Goal: Communication & Community: Answer question/provide support

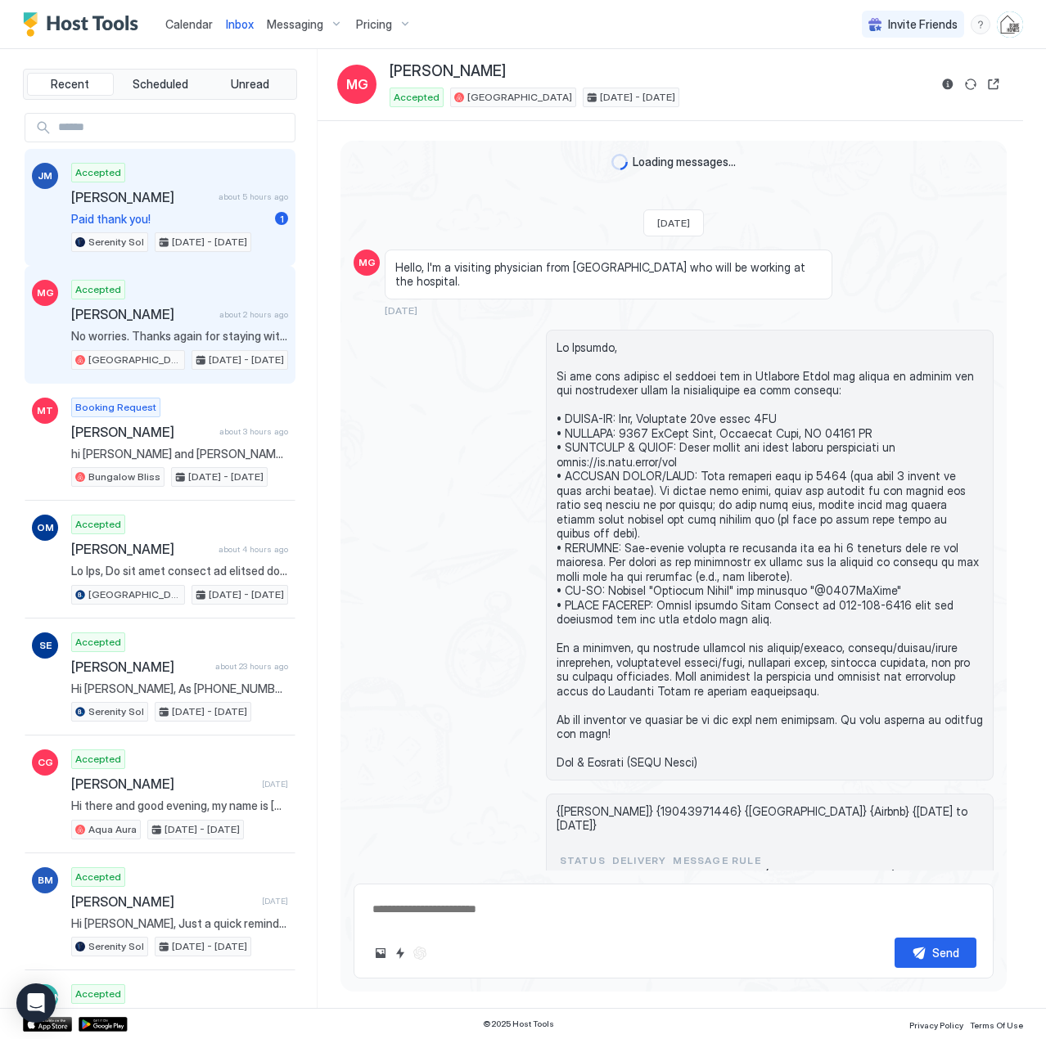
scroll to position [2027, 0]
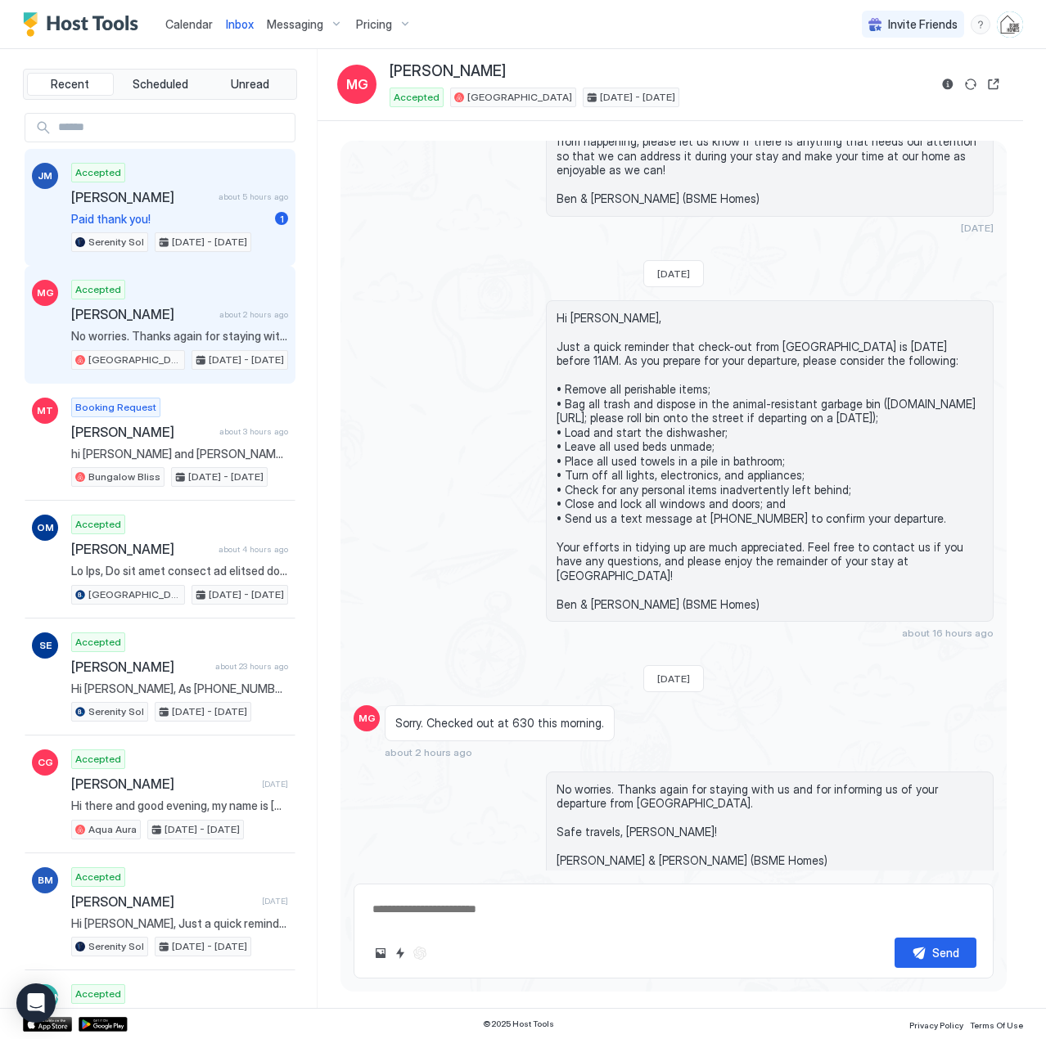
click at [128, 202] on span "[PERSON_NAME]" at bounding box center [141, 197] width 141 height 16
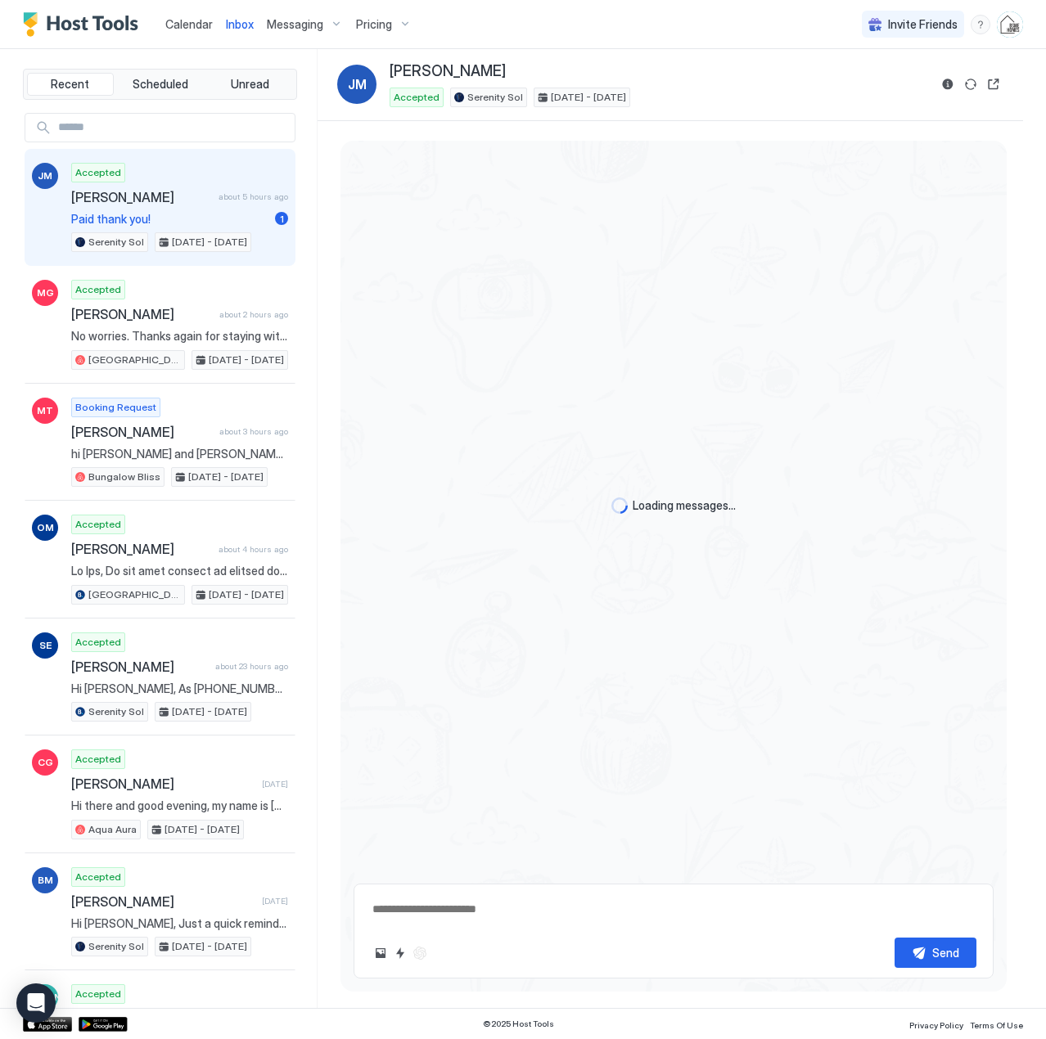
type textarea "*"
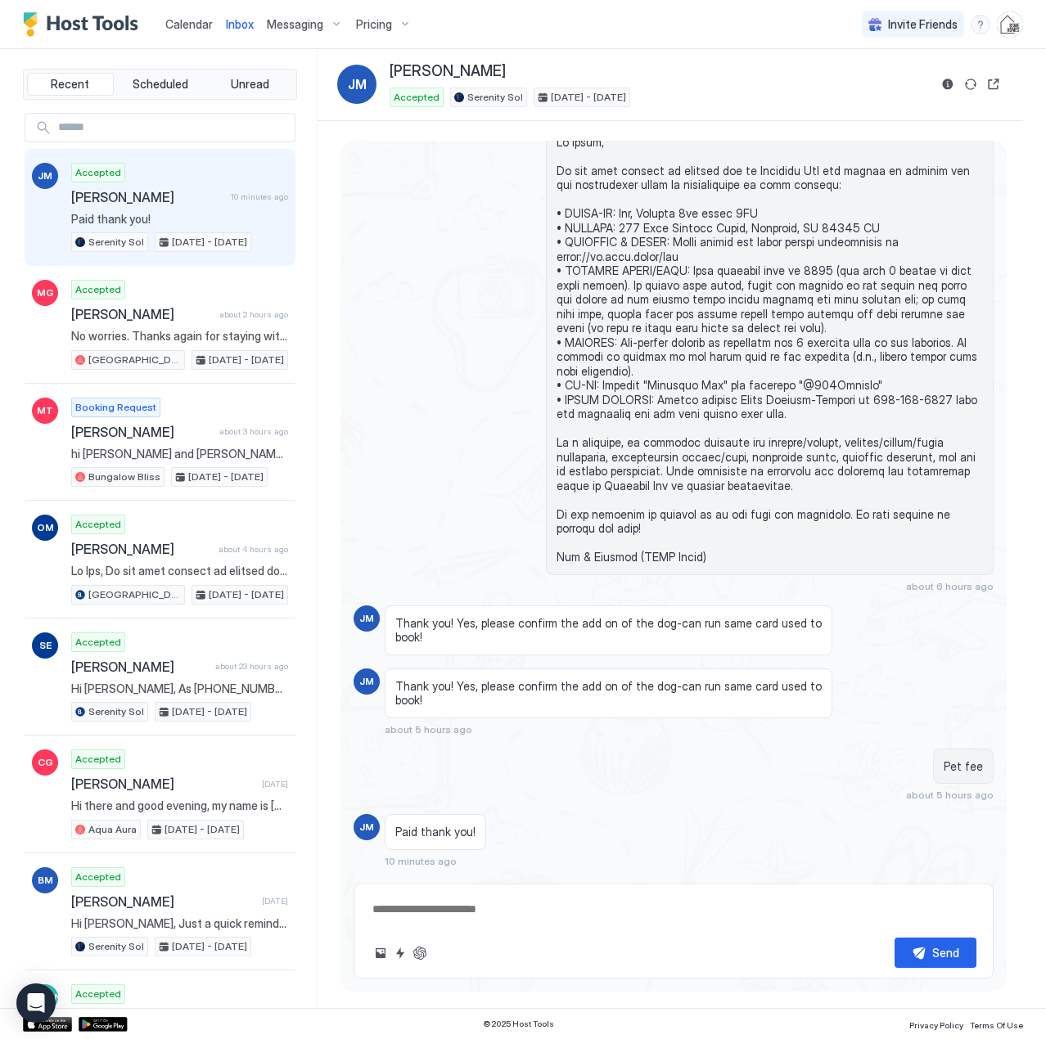
scroll to position [918, 0]
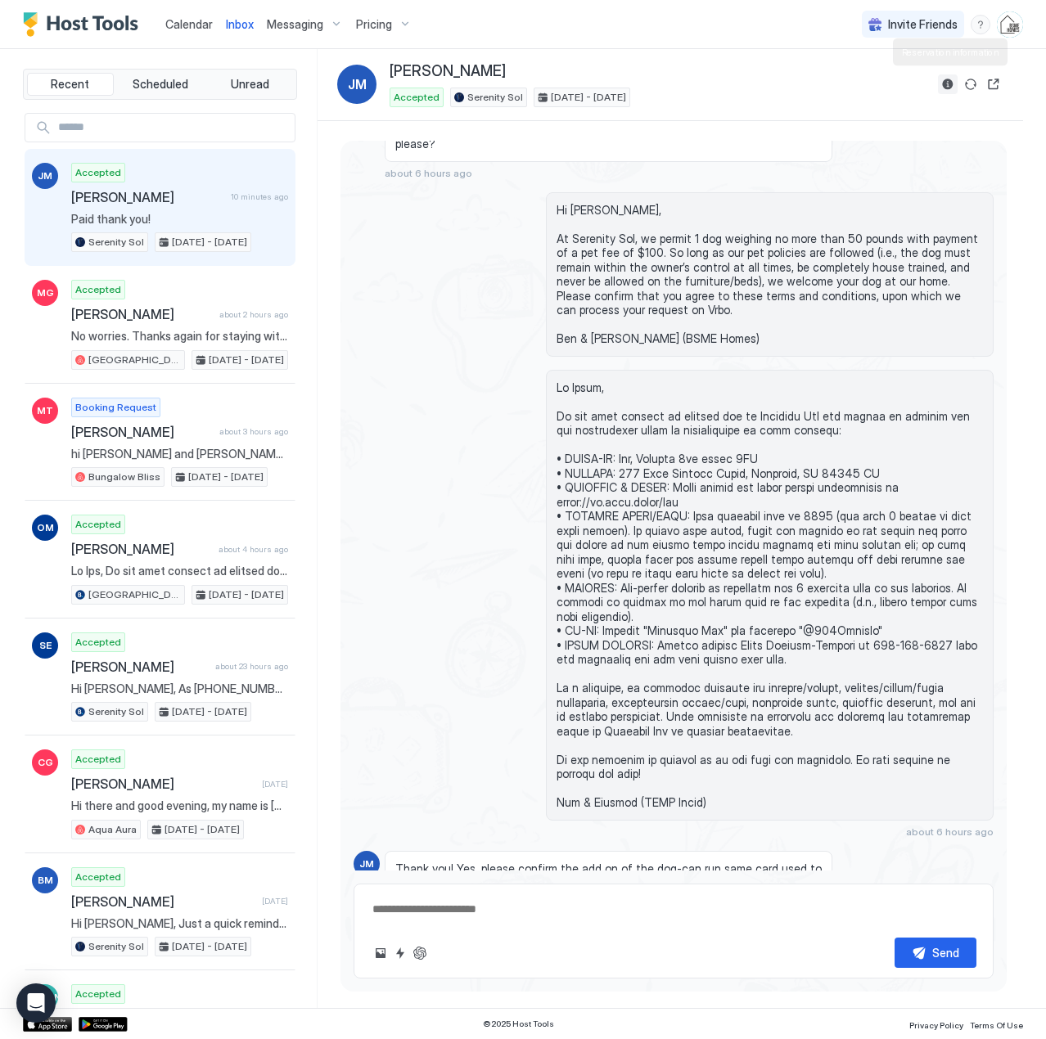
click at [946, 83] on button "Reservation information" at bounding box center [948, 84] width 20 height 20
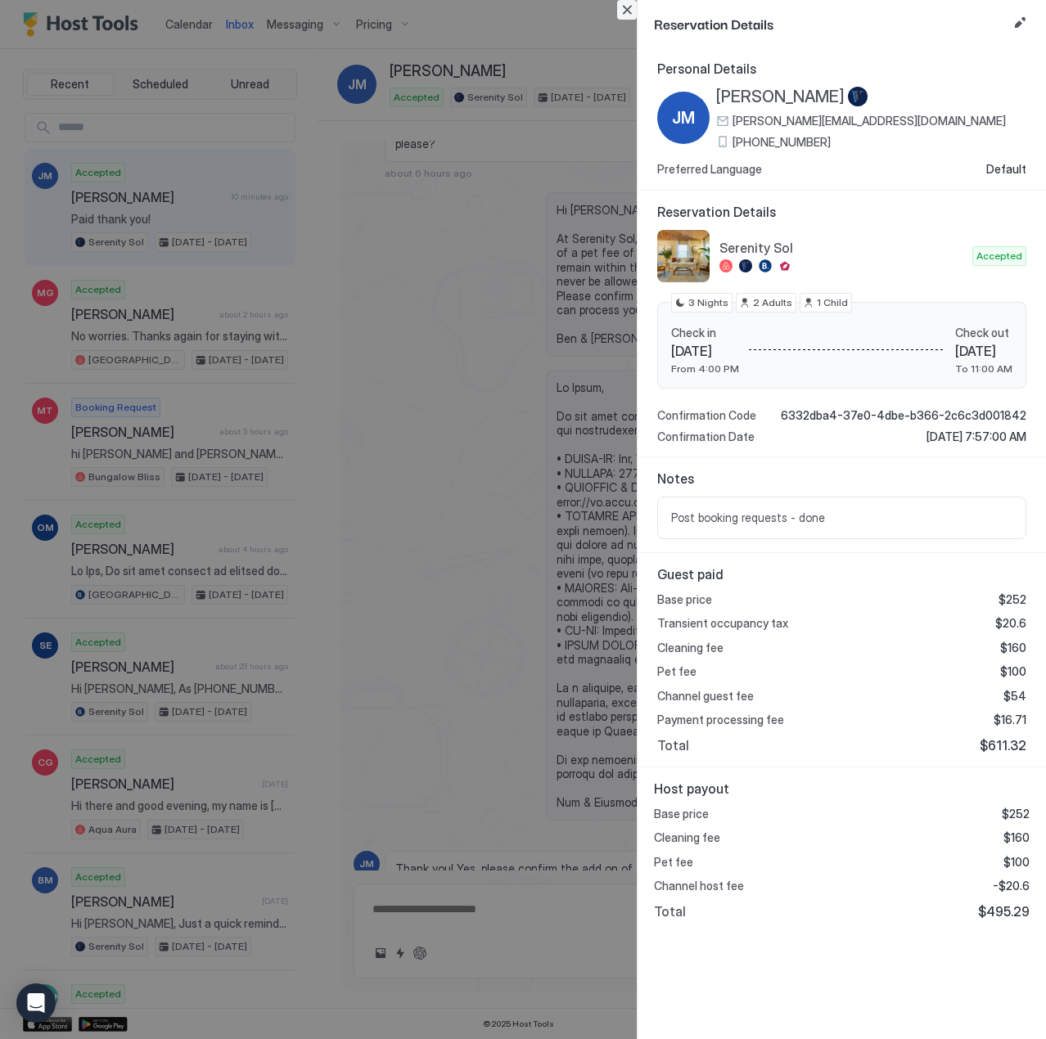
click at [624, 11] on button "Close" at bounding box center [627, 10] width 20 height 20
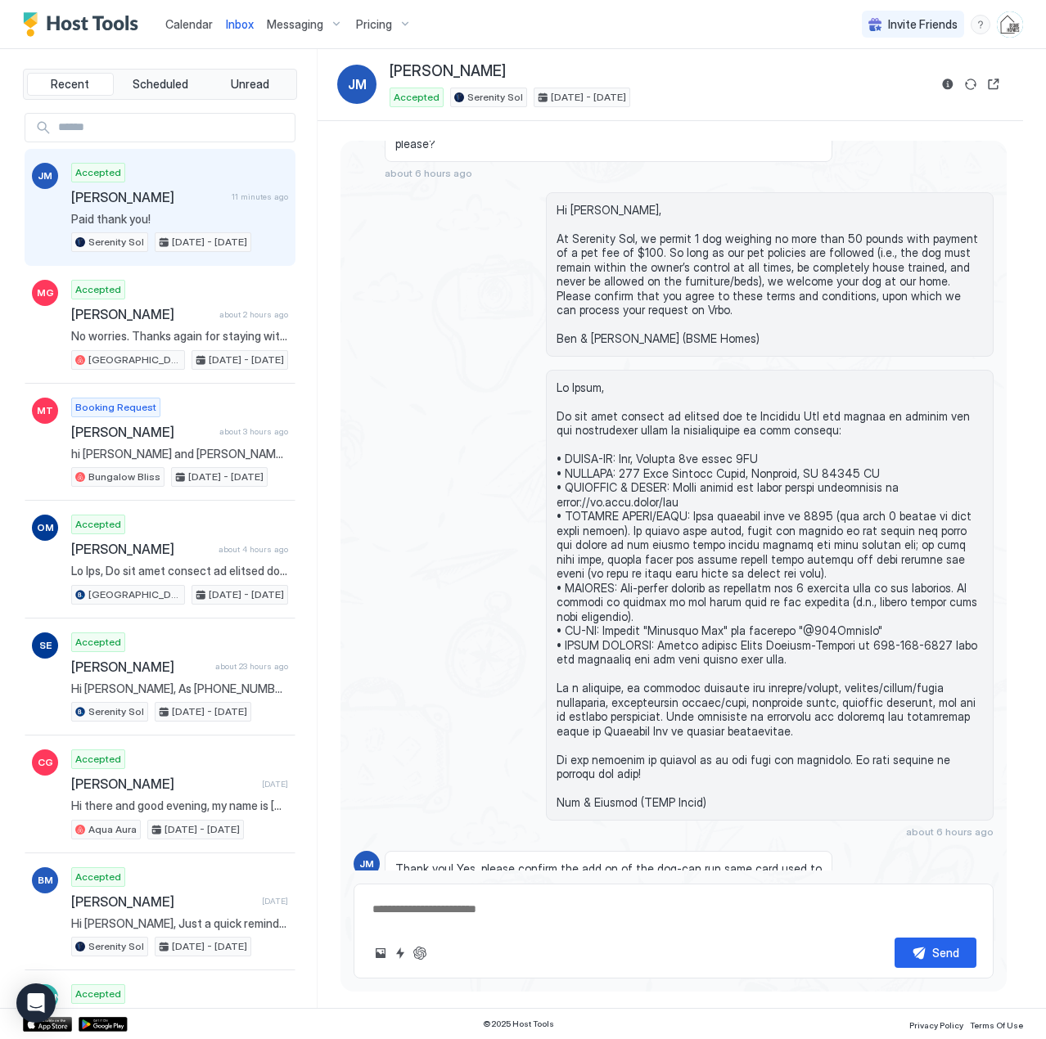
click at [473, 909] on textarea at bounding box center [674, 909] width 606 height 30
type textarea "*"
type textarea "**********"
click at [932, 948] on div "Send" at bounding box center [945, 952] width 27 height 17
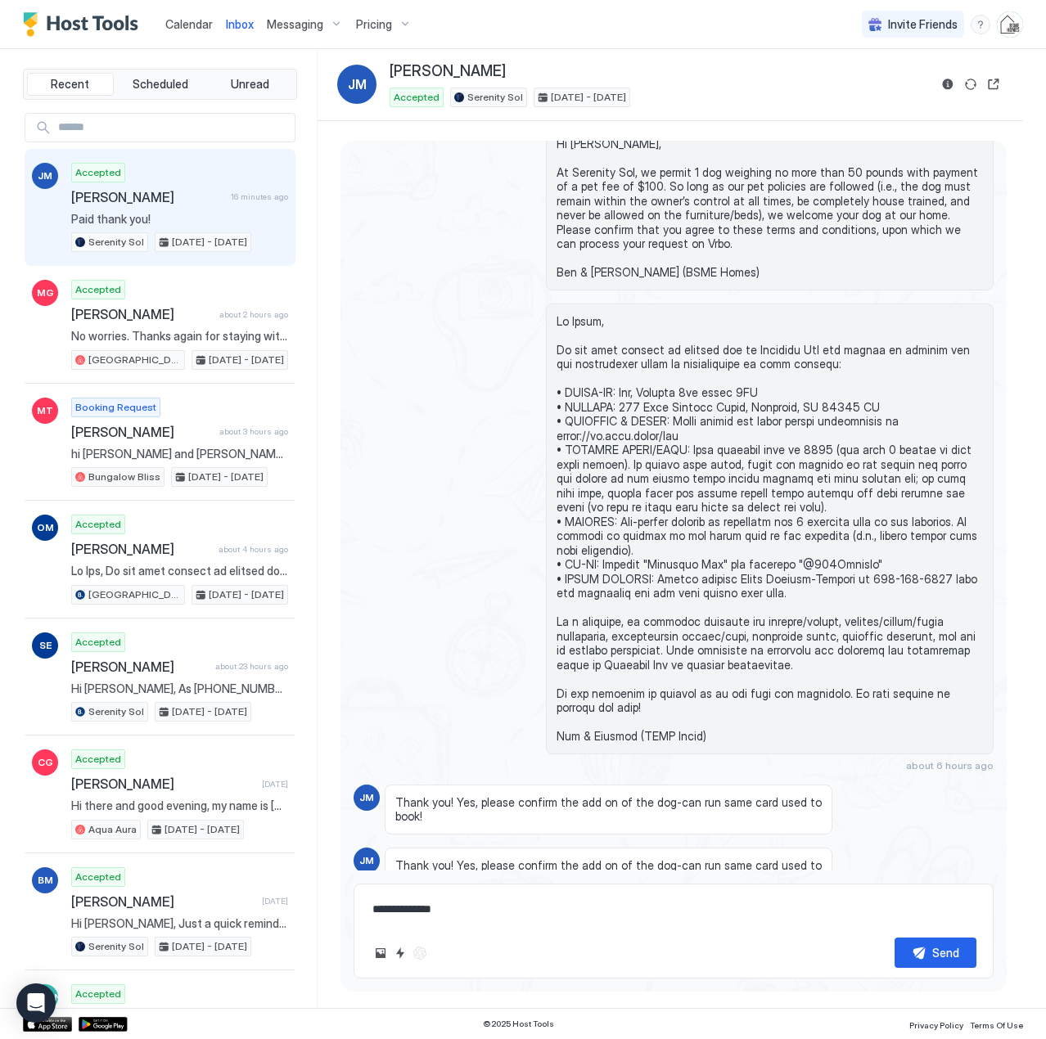
scroll to position [1230, 0]
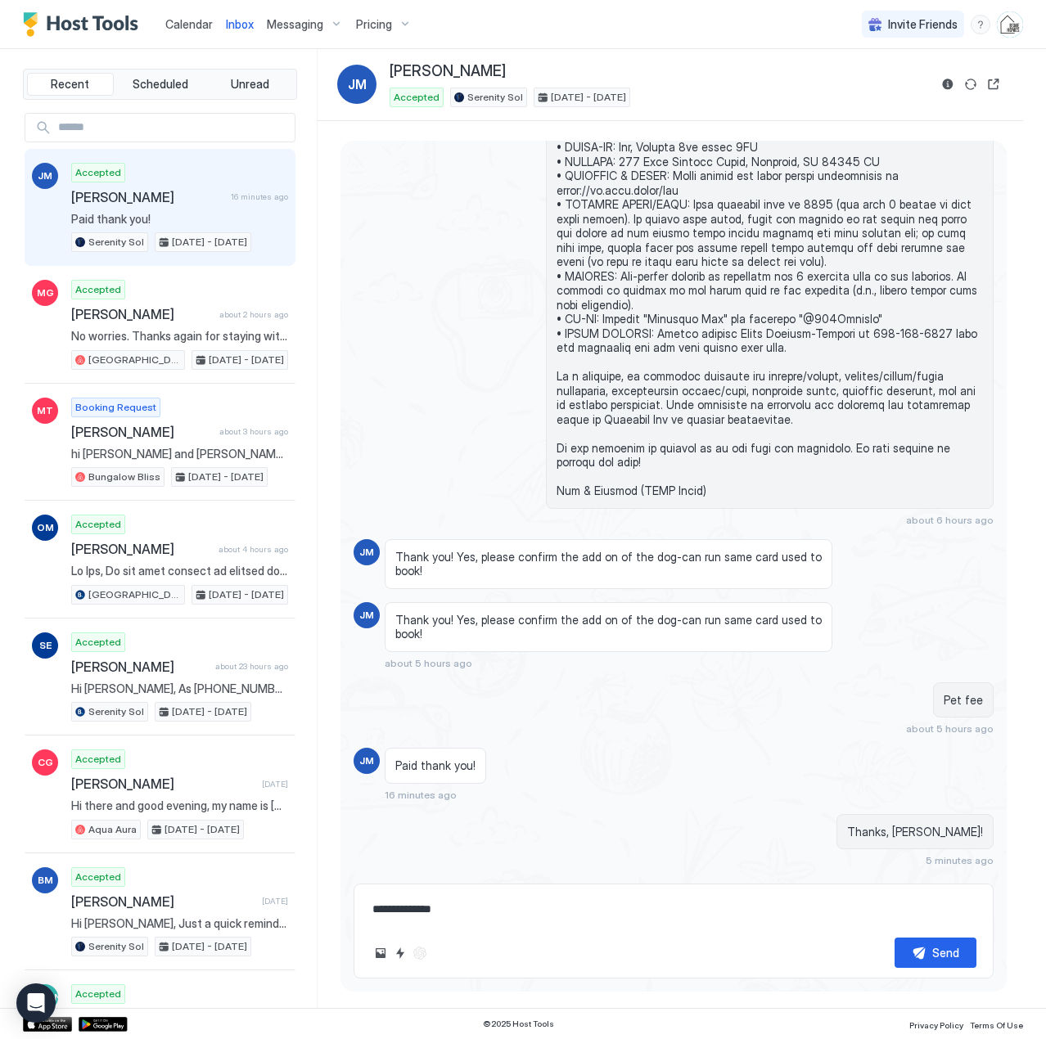
drag, startPoint x: 185, startPoint y: 18, endPoint x: 227, endPoint y: 37, distance: 46.5
click at [185, 18] on span "Calendar" at bounding box center [188, 24] width 47 height 14
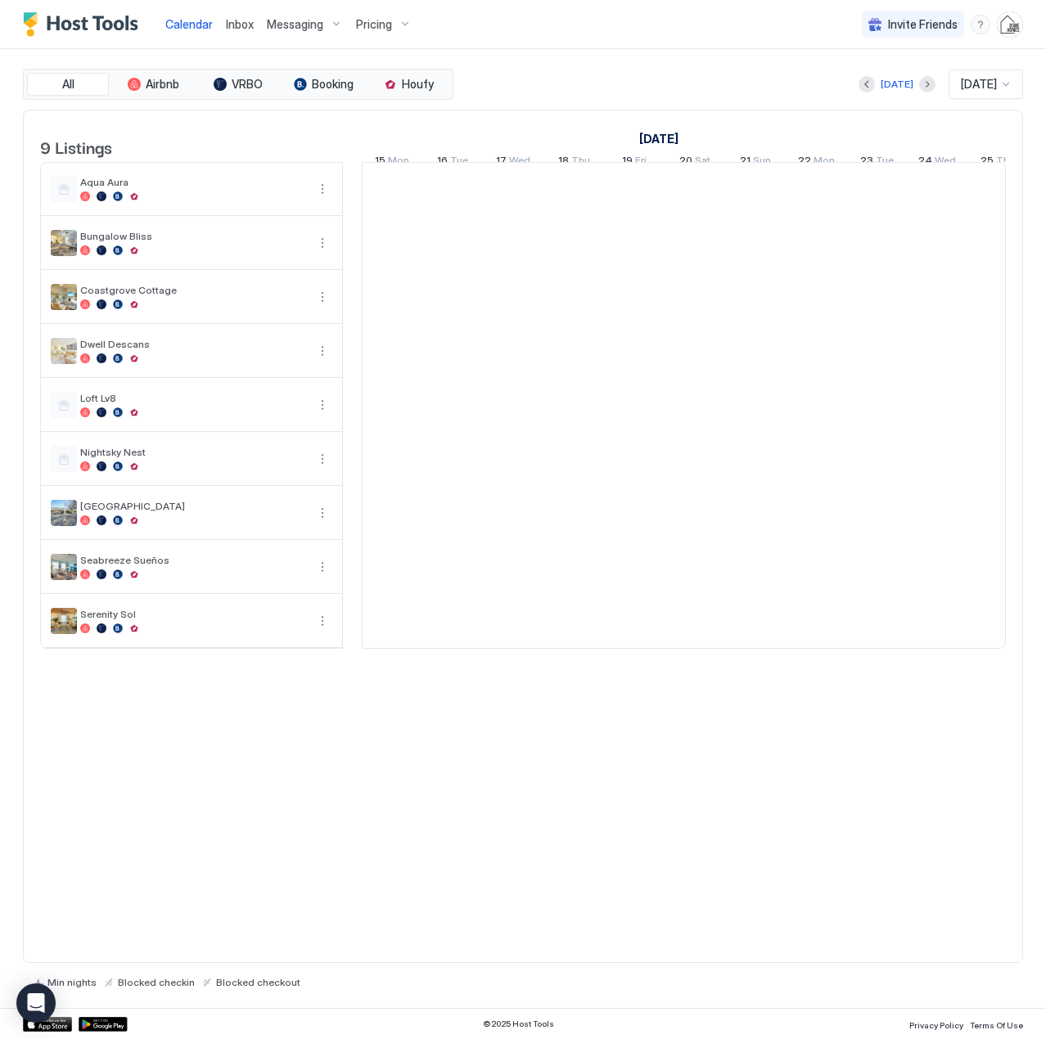
scroll to position [0, 909]
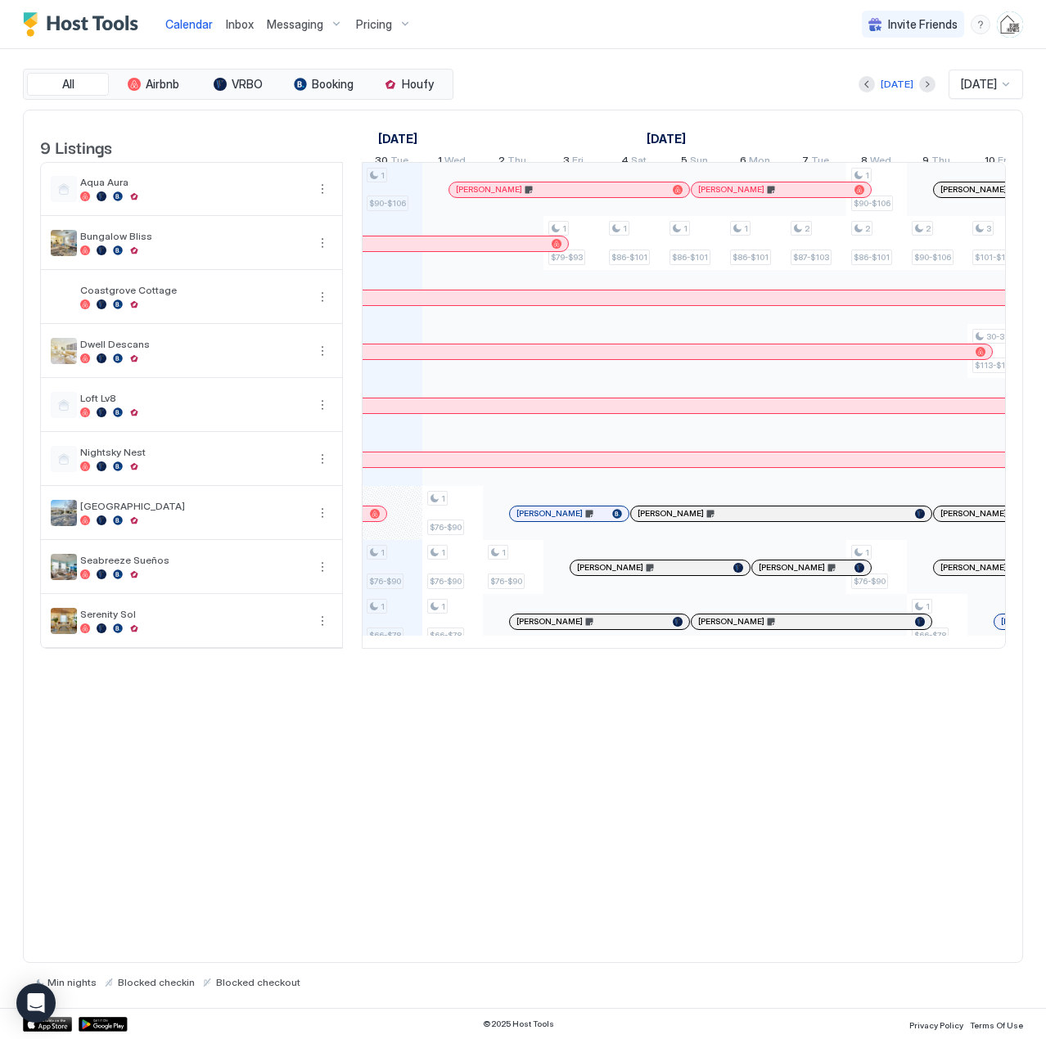
click at [115, 25] on img "Host Tools Logo" at bounding box center [84, 24] width 123 height 25
